Goal: Navigation & Orientation: Find specific page/section

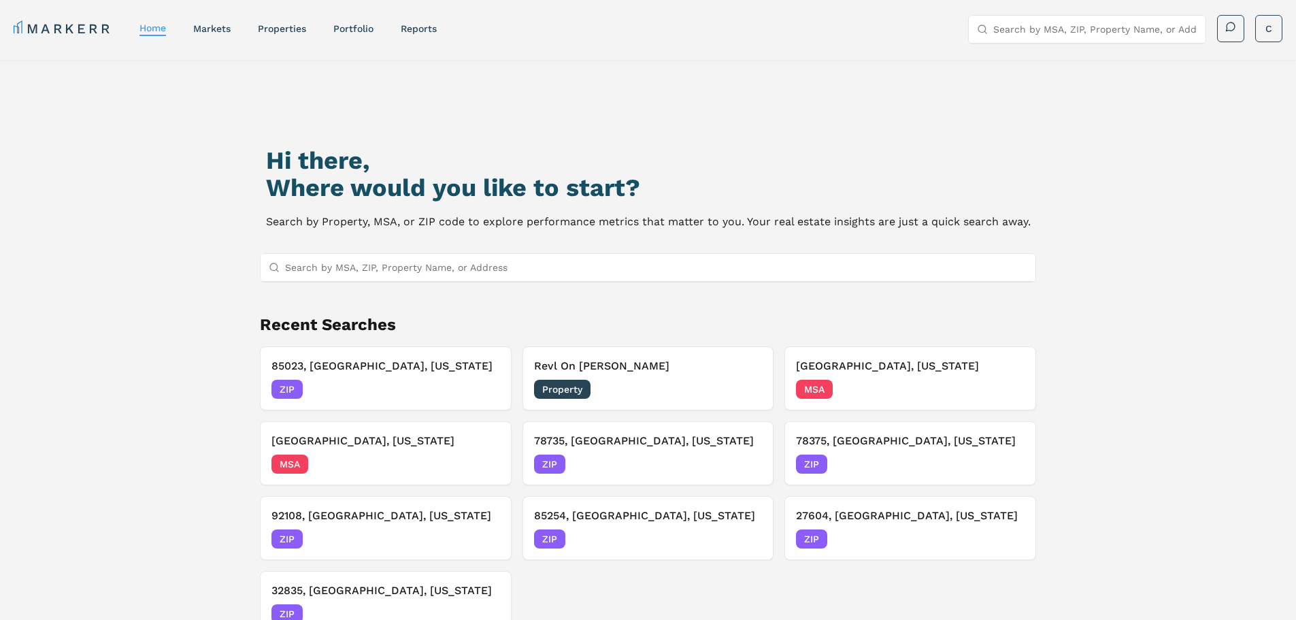
click at [442, 269] on input "Search by MSA, ZIP, Property Name, or Address" at bounding box center [656, 267] width 743 height 27
click at [207, 32] on link "markets" at bounding box center [211, 28] width 37 height 11
